Goal: Task Accomplishment & Management: Complete application form

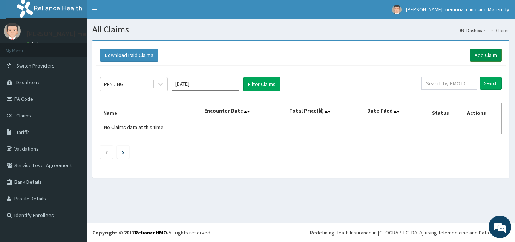
click at [484, 52] on link "Add Claim" at bounding box center [486, 55] width 32 height 13
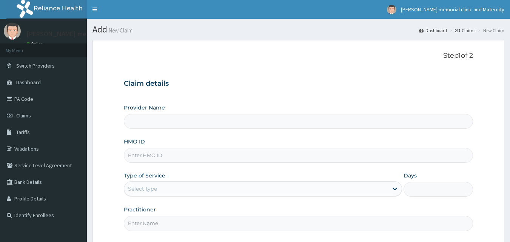
type input "[PERSON_NAME] memorial clinic and maternity"
click at [260, 154] on input "HMO ID" at bounding box center [298, 155] width 349 height 15
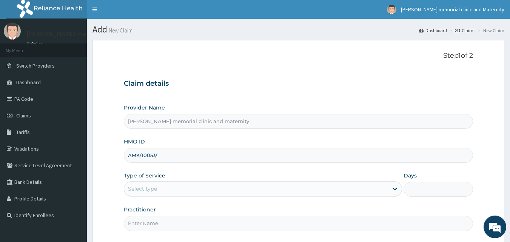
type input "AMK/10053/D"
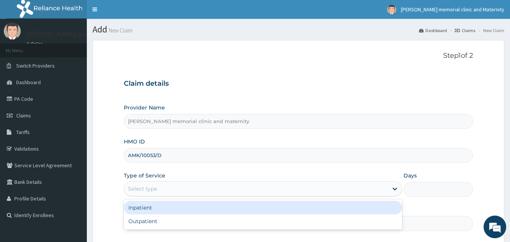
click at [220, 190] on div "Select type" at bounding box center [256, 189] width 264 height 12
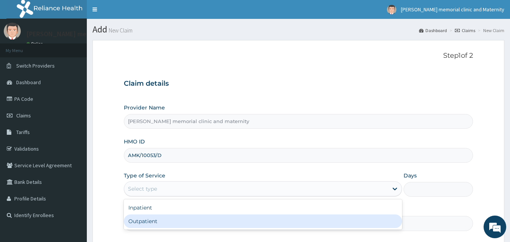
click at [156, 222] on div "Outpatient" at bounding box center [263, 221] width 278 height 14
type input "1"
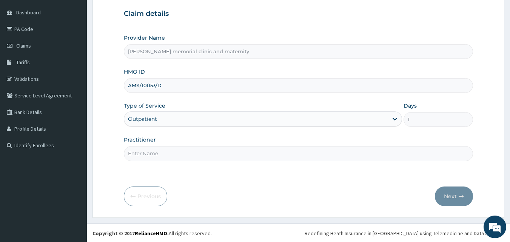
scroll to position [71, 0]
click at [239, 157] on input "Practitioner" at bounding box center [298, 152] width 349 height 15
type input "[PERSON_NAME]"
click at [453, 197] on button "Next" at bounding box center [454, 196] width 38 height 20
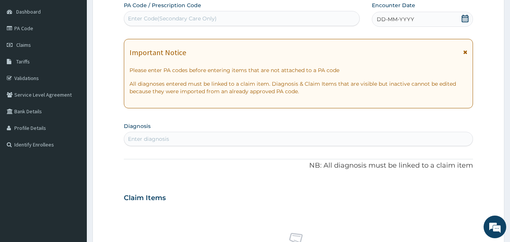
click at [398, 15] on span "DD-MM-YYYY" at bounding box center [394, 19] width 37 height 8
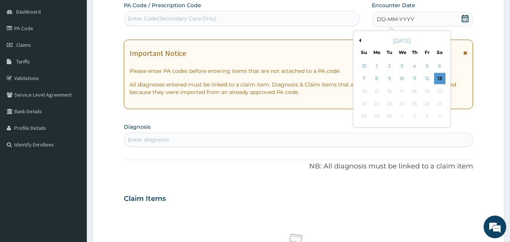
click at [357, 40] on button "Previous Month" at bounding box center [359, 40] width 4 height 4
click at [386, 81] on div "5" at bounding box center [389, 78] width 11 height 11
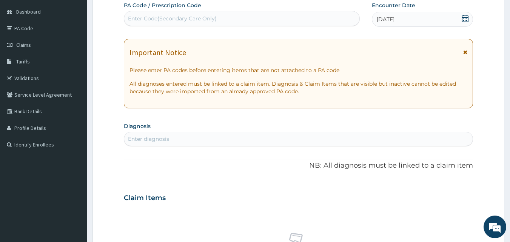
click at [264, 137] on div "Enter diagnosis" at bounding box center [298, 139] width 349 height 12
type input "[MEDICAL_DATA]"
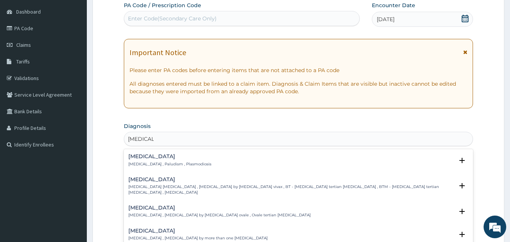
click at [236, 156] on div "[MEDICAL_DATA] [MEDICAL_DATA] , Paludism , Plasmodiosis" at bounding box center [298, 160] width 340 height 13
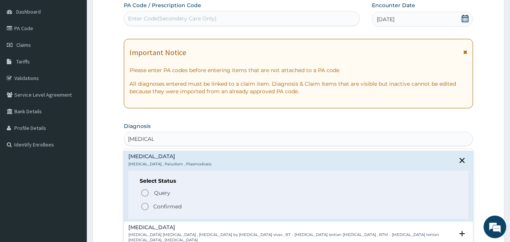
click at [197, 206] on span "Confirmed" at bounding box center [298, 206] width 317 height 9
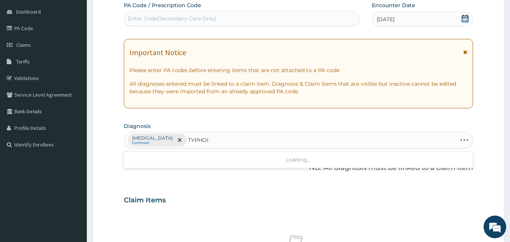
type input "[MEDICAL_DATA]"
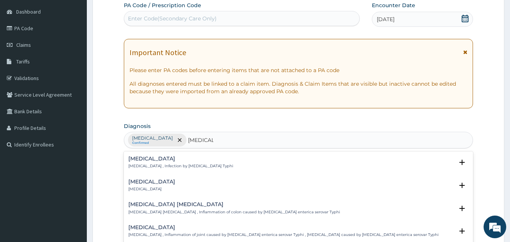
click at [217, 159] on div "[MEDICAL_DATA] [MEDICAL_DATA] , Infection by [MEDICAL_DATA] Typhi" at bounding box center [298, 162] width 340 height 13
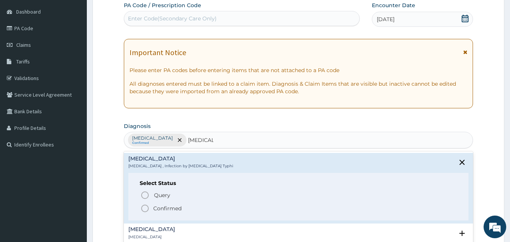
click at [197, 210] on span "Confirmed" at bounding box center [298, 208] width 317 height 9
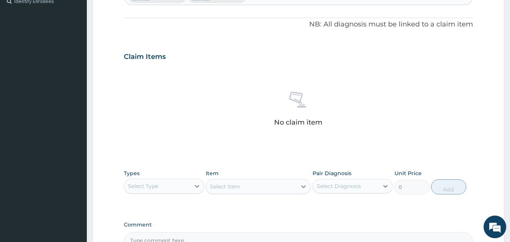
scroll to position [259, 0]
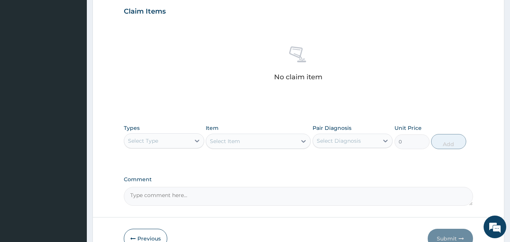
click at [166, 140] on div "Select Type" at bounding box center [157, 141] width 66 height 12
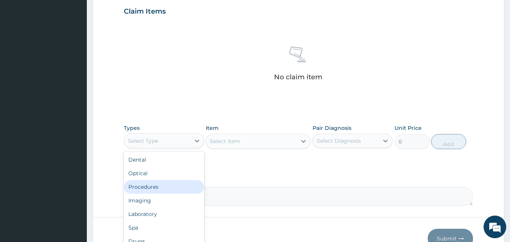
click at [158, 189] on div "Procedures" at bounding box center [164, 187] width 80 height 14
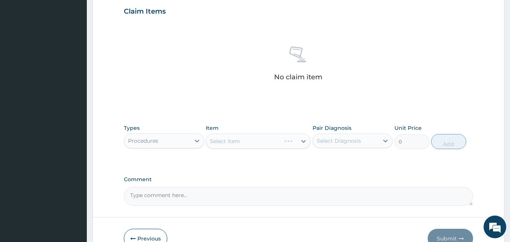
click at [230, 142] on div "Select Item" at bounding box center [258, 141] width 105 height 15
click at [215, 141] on div "Select Item" at bounding box center [258, 141] width 105 height 15
click at [215, 141] on div "Select Item" at bounding box center [225, 141] width 30 height 8
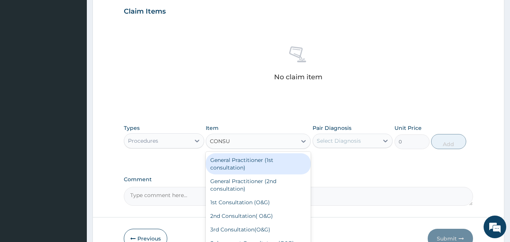
type input "CONSUL"
click at [242, 169] on div "General Practitioner (1st consultation)" at bounding box center [258, 163] width 105 height 21
type input "1500"
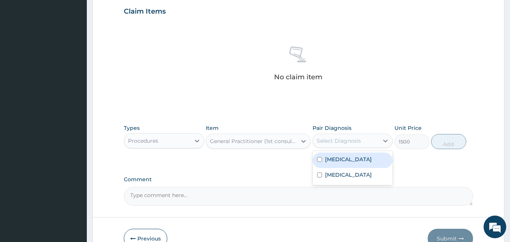
click at [334, 137] on div "Select Diagnosis" at bounding box center [338, 141] width 44 height 8
click at [325, 161] on label "[MEDICAL_DATA]" at bounding box center [348, 159] width 47 height 8
checkbox input "true"
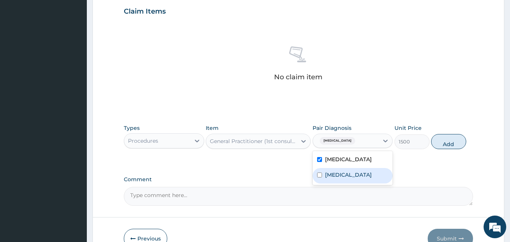
click at [328, 180] on div "[MEDICAL_DATA]" at bounding box center [352, 175] width 80 height 15
checkbox input "true"
click at [436, 141] on button "Add" at bounding box center [448, 141] width 35 height 15
type input "0"
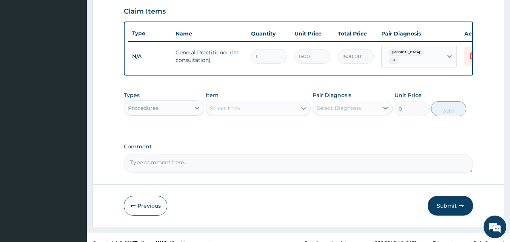
click at [177, 111] on div "Procedures" at bounding box center [157, 108] width 66 height 12
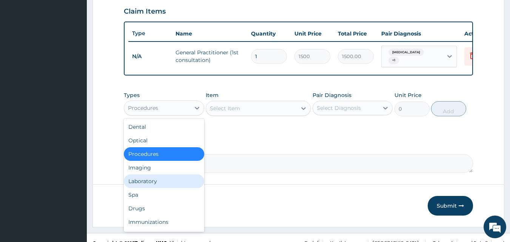
click at [161, 182] on div "Laboratory" at bounding box center [164, 181] width 80 height 14
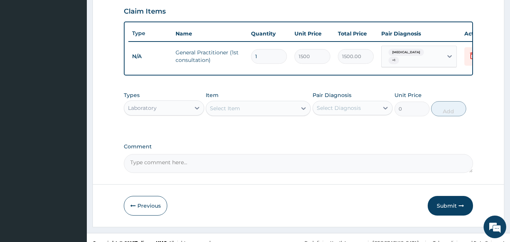
click at [216, 112] on div "Select Item" at bounding box center [225, 108] width 30 height 8
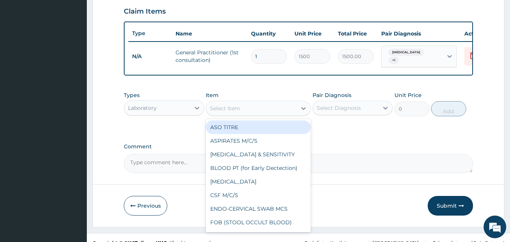
type input "S"
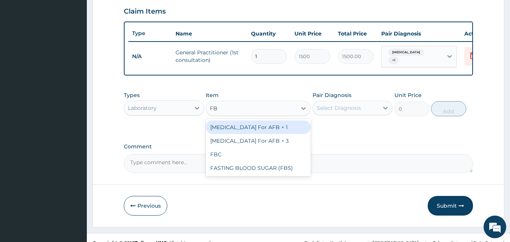
type input "FBC"
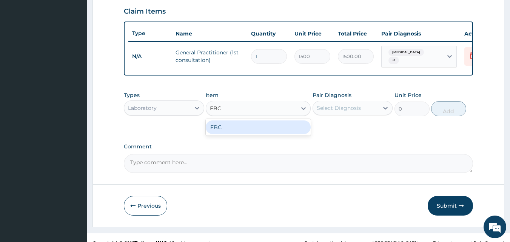
click at [224, 131] on div "FBC" at bounding box center [258, 127] width 105 height 14
type input "1600"
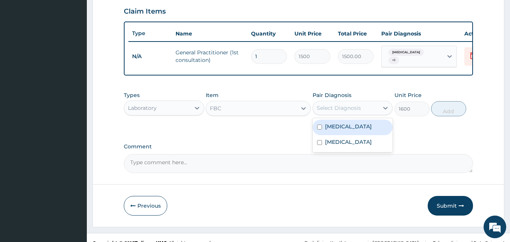
click at [363, 111] on div "Select Diagnosis" at bounding box center [346, 108] width 66 height 12
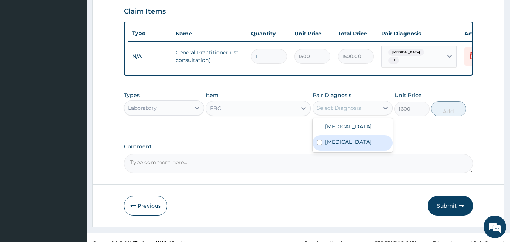
click at [329, 144] on label "[MEDICAL_DATA]" at bounding box center [348, 142] width 47 height 8
checkbox input "true"
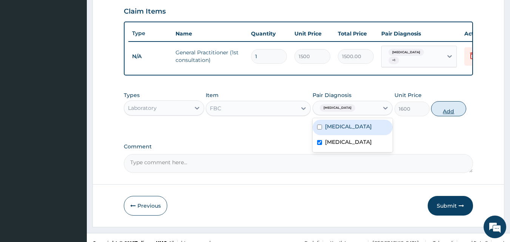
click at [448, 116] on button "Add" at bounding box center [448, 108] width 35 height 15
type input "0"
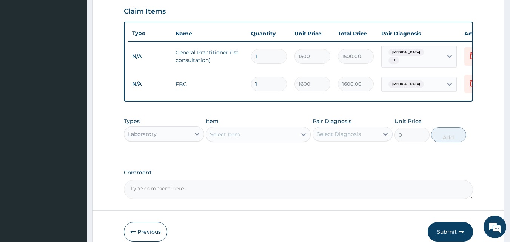
click at [222, 138] on div "Select Item" at bounding box center [225, 135] width 30 height 8
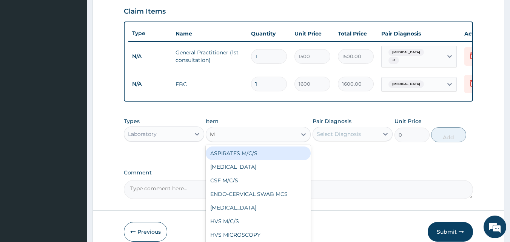
type input "MP"
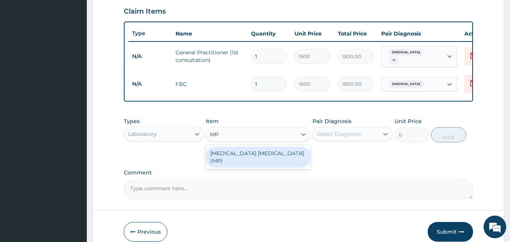
click at [220, 154] on div "[MEDICAL_DATA] [MEDICAL_DATA] (MP)" at bounding box center [258, 156] width 105 height 21
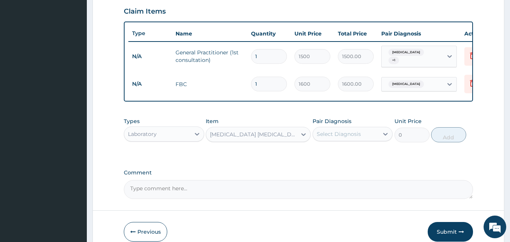
type input "560"
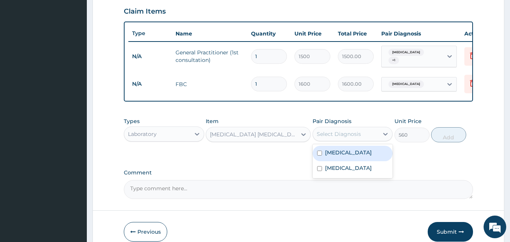
click at [350, 140] on div "Select Diagnosis" at bounding box center [346, 134] width 66 height 12
click at [333, 155] on label "[MEDICAL_DATA]" at bounding box center [348, 153] width 47 height 8
checkbox input "true"
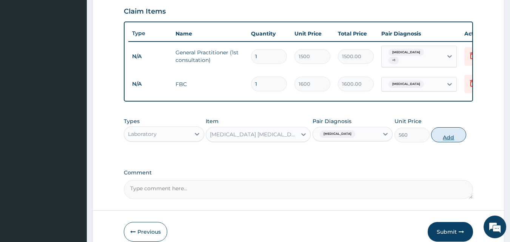
click at [450, 141] on button "Add" at bounding box center [448, 134] width 35 height 15
type input "0"
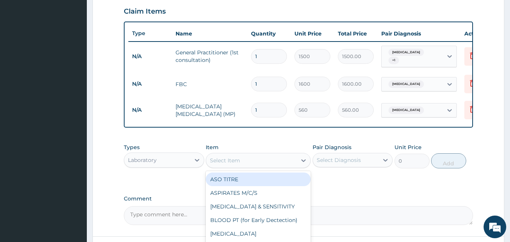
click at [237, 164] on div "Select Item" at bounding box center [225, 161] width 30 height 8
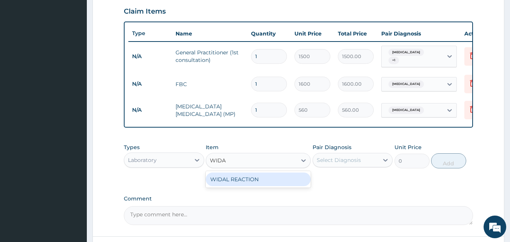
type input "WIDAL"
click at [241, 179] on div "WIDAL REACTION" at bounding box center [258, 179] width 105 height 14
type input "800"
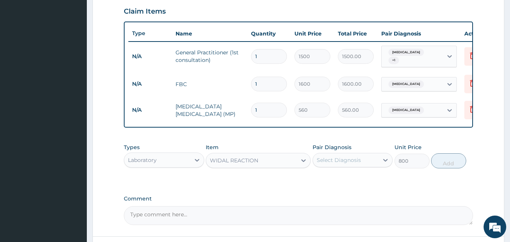
click at [343, 164] on div "Select Diagnosis" at bounding box center [338, 160] width 44 height 8
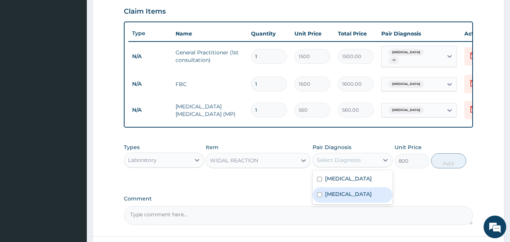
click at [337, 196] on label "[MEDICAL_DATA]" at bounding box center [348, 194] width 47 height 8
checkbox input "true"
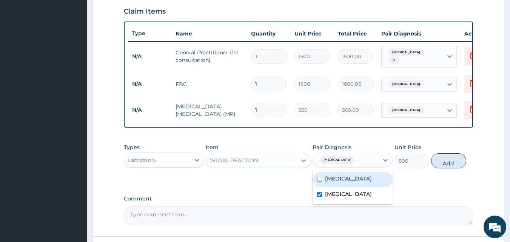
click at [448, 167] on button "Add" at bounding box center [448, 160] width 35 height 15
type input "0"
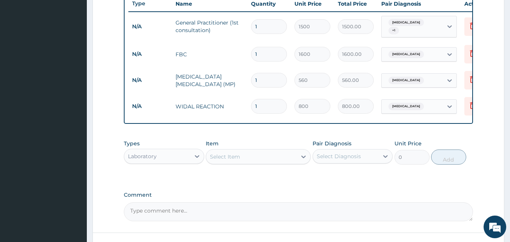
scroll to position [350, 0]
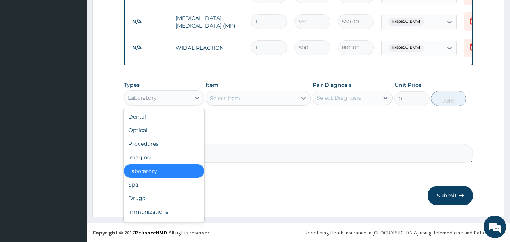
click at [162, 96] on div "Laboratory" at bounding box center [157, 98] width 66 height 12
click at [148, 194] on div "Drugs" at bounding box center [164, 198] width 80 height 14
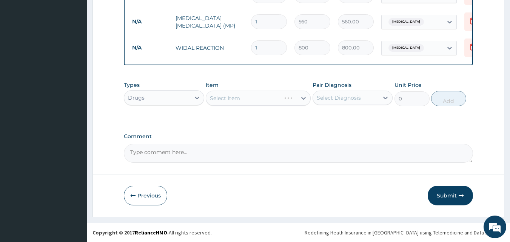
click at [249, 98] on div "Select Item" at bounding box center [258, 98] width 105 height 15
click at [223, 94] on div "Select Item" at bounding box center [258, 98] width 105 height 15
click at [215, 97] on div "Select Item" at bounding box center [258, 98] width 105 height 15
click at [209, 98] on div "Select Item" at bounding box center [258, 98] width 105 height 15
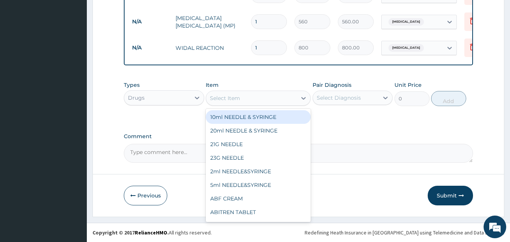
click at [209, 98] on div "Select Item" at bounding box center [251, 98] width 91 height 12
type input "C"
type input "ART"
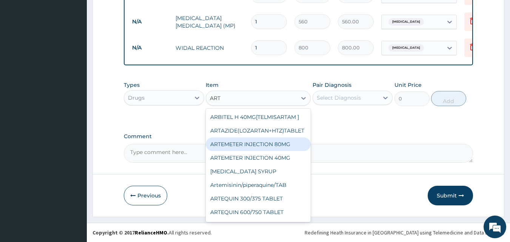
click at [256, 143] on div "ARTEMETER INJECTION 80MG" at bounding box center [258, 144] width 105 height 14
type input "210"
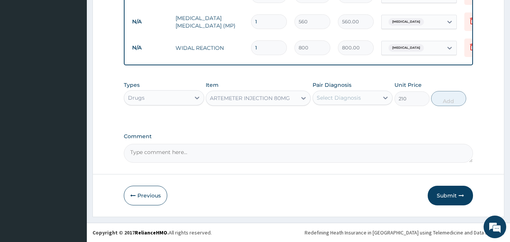
click at [325, 100] on div "Select Diagnosis" at bounding box center [338, 98] width 44 height 8
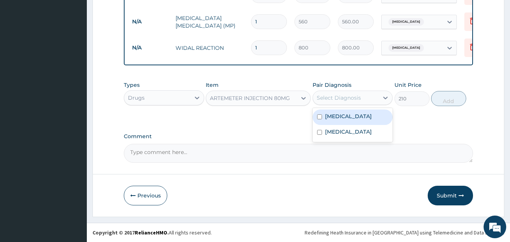
click at [258, 97] on div "ARTEMETER INJECTION 80MG" at bounding box center [250, 98] width 80 height 8
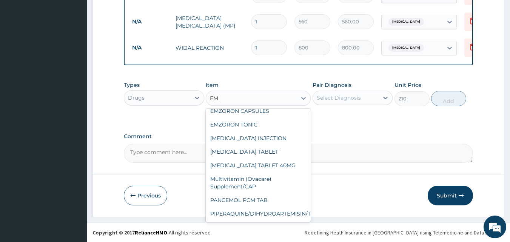
scroll to position [23, 0]
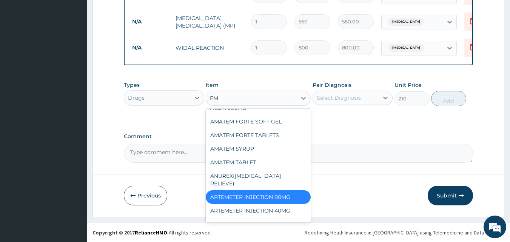
type input "EMA"
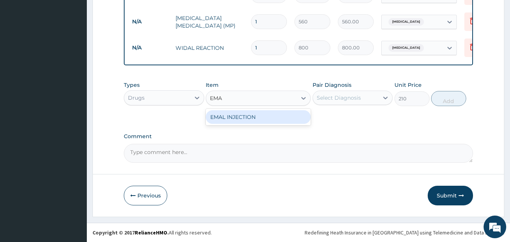
click at [255, 119] on div "EMAL INJECTION" at bounding box center [258, 117] width 105 height 14
type input "708.75"
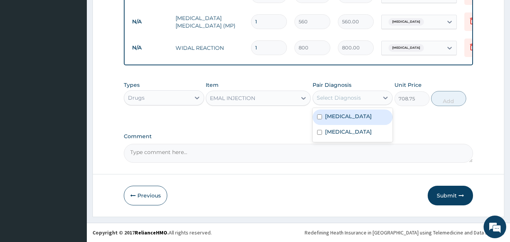
click at [320, 99] on div "Select Diagnosis" at bounding box center [338, 98] width 44 height 8
click at [333, 118] on label "[MEDICAL_DATA]" at bounding box center [348, 116] width 47 height 8
checkbox input "true"
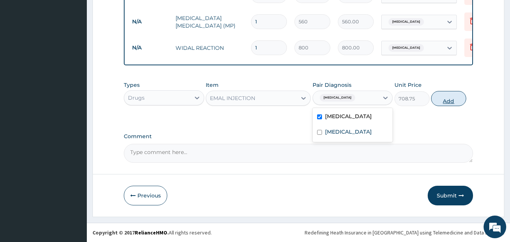
click at [439, 98] on button "Add" at bounding box center [448, 98] width 35 height 15
type input "0"
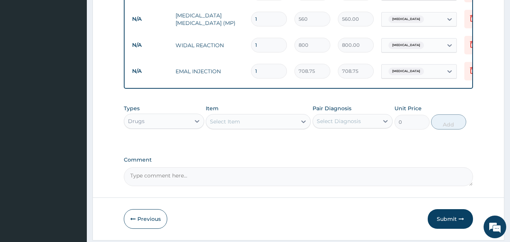
type input "0.00"
type input "3"
type input "2126.25"
type input "3"
click at [260, 123] on div "Select Item" at bounding box center [251, 121] width 91 height 12
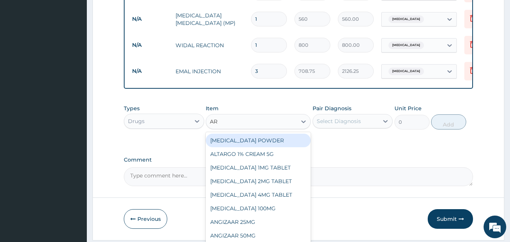
type input "ART"
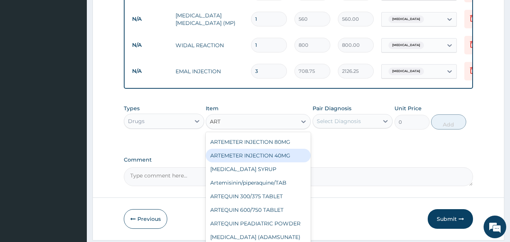
scroll to position [38, 0]
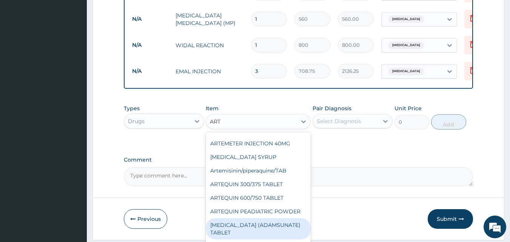
click at [247, 232] on div "[MEDICAL_DATA] (ADAMSUNATE) TABLET" at bounding box center [258, 228] width 105 height 21
type input "31.5"
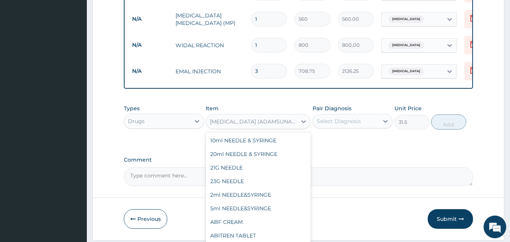
click at [256, 125] on div "[MEDICAL_DATA] (ADAMSUNATE) TABLET" at bounding box center [254, 122] width 88 height 8
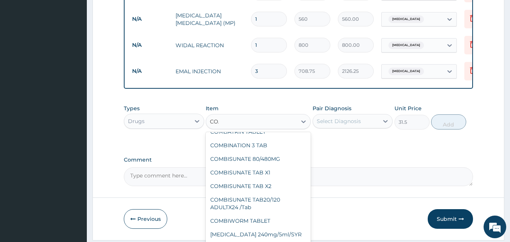
scroll to position [0, 0]
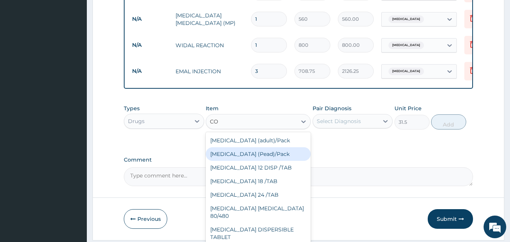
type input "C"
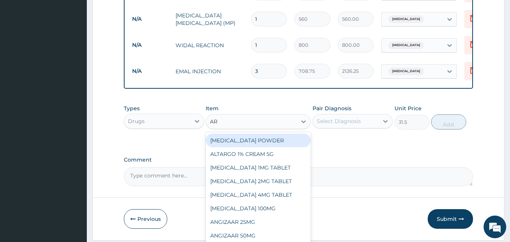
type input "ART"
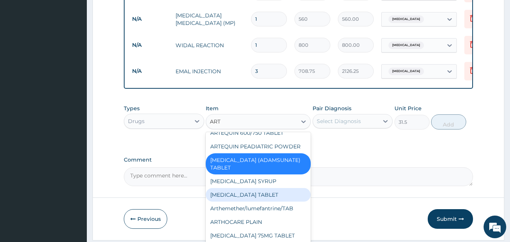
scroll to position [113, 0]
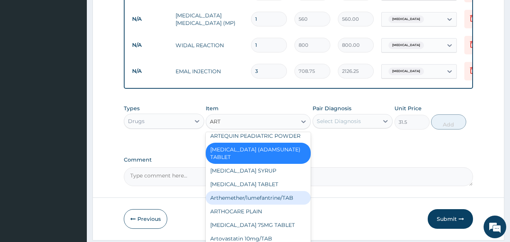
click at [261, 200] on div "Arthemether/lumefantrine/TAB" at bounding box center [258, 198] width 105 height 14
type input "24.06"
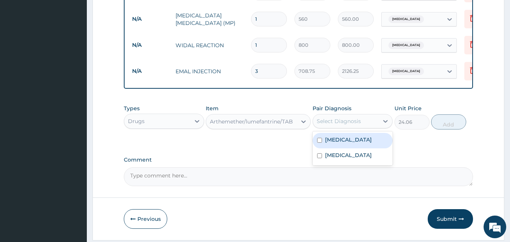
click at [339, 124] on div "Select Diagnosis" at bounding box center [338, 121] width 44 height 8
click at [342, 143] on label "[MEDICAL_DATA]" at bounding box center [348, 140] width 47 height 8
checkbox input "true"
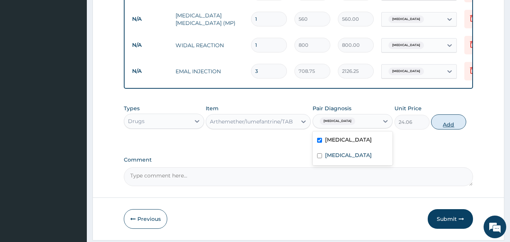
click at [452, 125] on button "Add" at bounding box center [448, 121] width 35 height 15
type input "0"
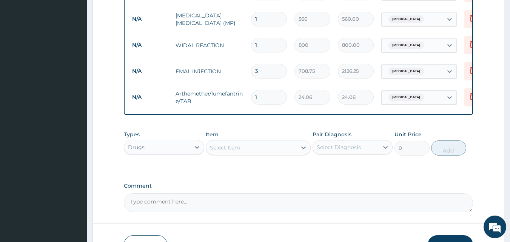
type input "12"
type input "288.72"
type input "12"
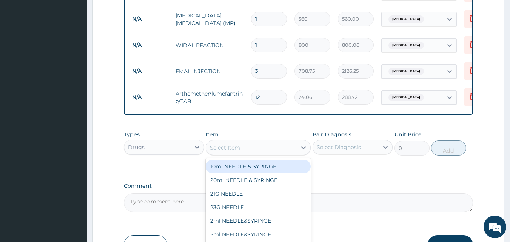
click at [237, 148] on div "Select Item" at bounding box center [225, 148] width 30 height 8
type input "PARACE"
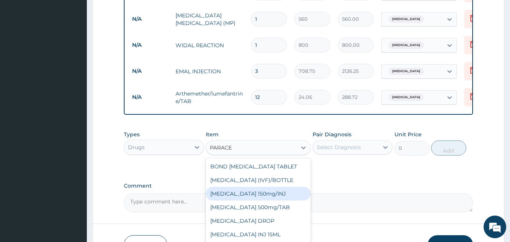
click at [250, 199] on div "[MEDICAL_DATA] 150mg/INJ" at bounding box center [258, 194] width 105 height 14
type input "31.5"
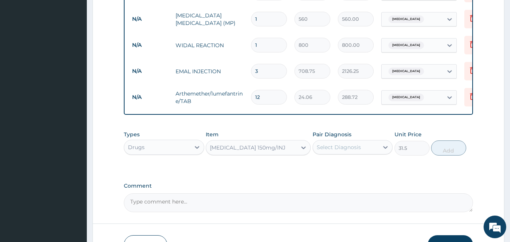
click at [333, 149] on div "Select Diagnosis" at bounding box center [338, 147] width 44 height 8
click at [325, 167] on label "[MEDICAL_DATA]" at bounding box center [348, 166] width 47 height 8
checkbox input "true"
click at [453, 151] on button "Add" at bounding box center [448, 147] width 35 height 15
type input "0"
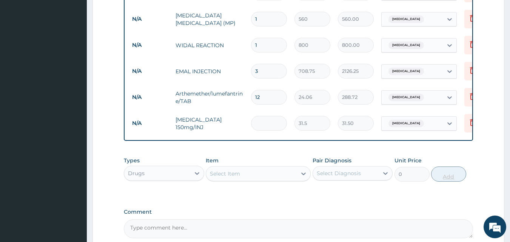
type input "0.00"
type input "2"
type input "63.00"
type input "2"
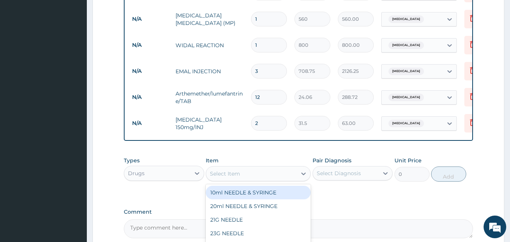
click at [255, 180] on div "Select Item" at bounding box center [251, 173] width 91 height 12
type input "AMOX"
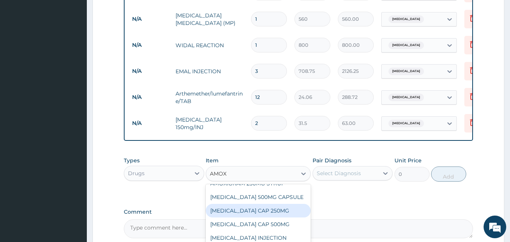
click at [254, 211] on div "[MEDICAL_DATA] CAP 250MG" at bounding box center [258, 211] width 105 height 14
type input "52.5"
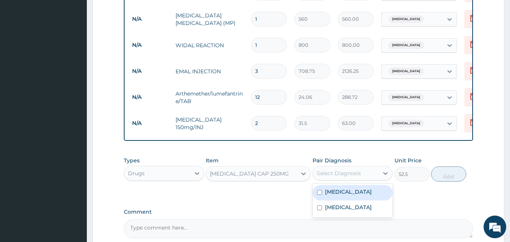
click at [335, 176] on div "Select Diagnosis" at bounding box center [338, 173] width 44 height 8
click at [327, 195] on label "[MEDICAL_DATA]" at bounding box center [348, 192] width 47 height 8
checkbox input "true"
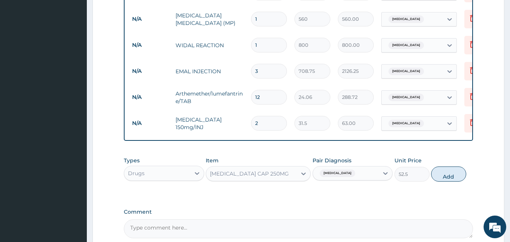
click at [440, 171] on button "Add" at bounding box center [448, 173] width 35 height 15
type input "0"
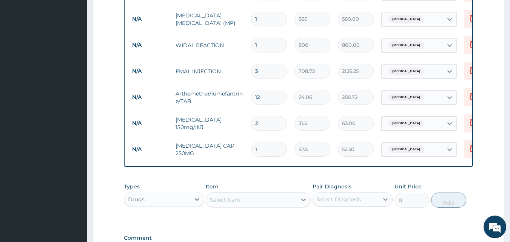
type input "10"
type input "525.00"
